Goal: Transaction & Acquisition: Purchase product/service

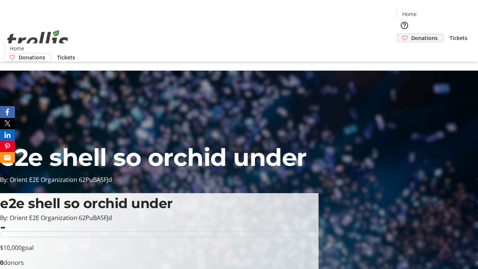
click at [411, 34] on span "Donations" at bounding box center [424, 38] width 26 height 8
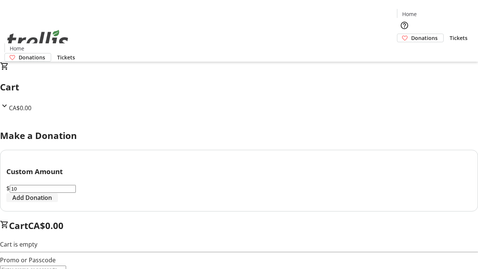
click at [52, 202] on span "Add Donation" at bounding box center [32, 197] width 40 height 9
